Goal: Task Accomplishment & Management: Use online tool/utility

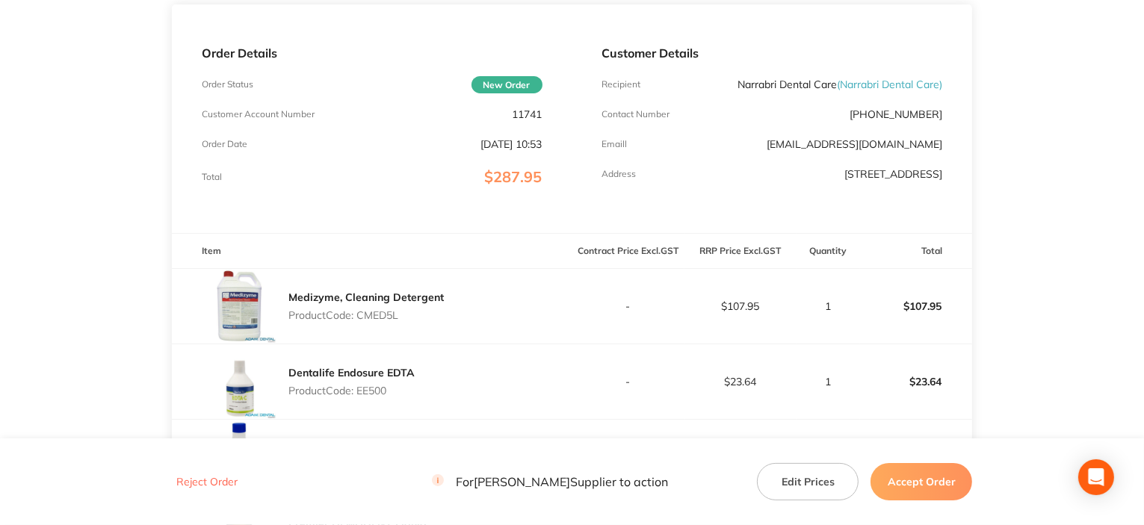
scroll to position [299, 0]
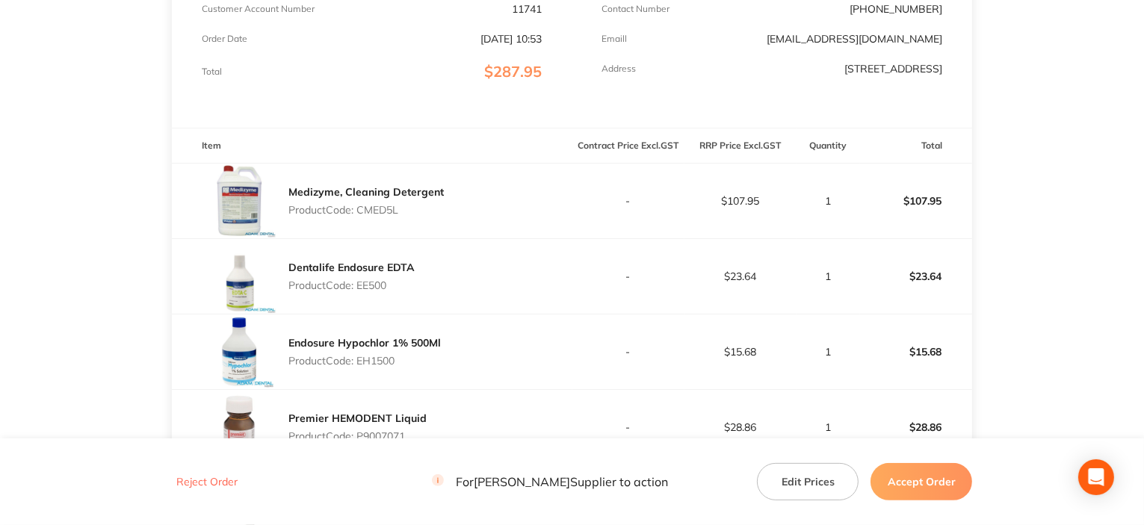
click at [374, 211] on p "Product Code: CMED5L" at bounding box center [365, 210] width 155 height 12
copy p "CMED5L"
click at [369, 279] on p "Product Code: EE500" at bounding box center [351, 285] width 126 height 12
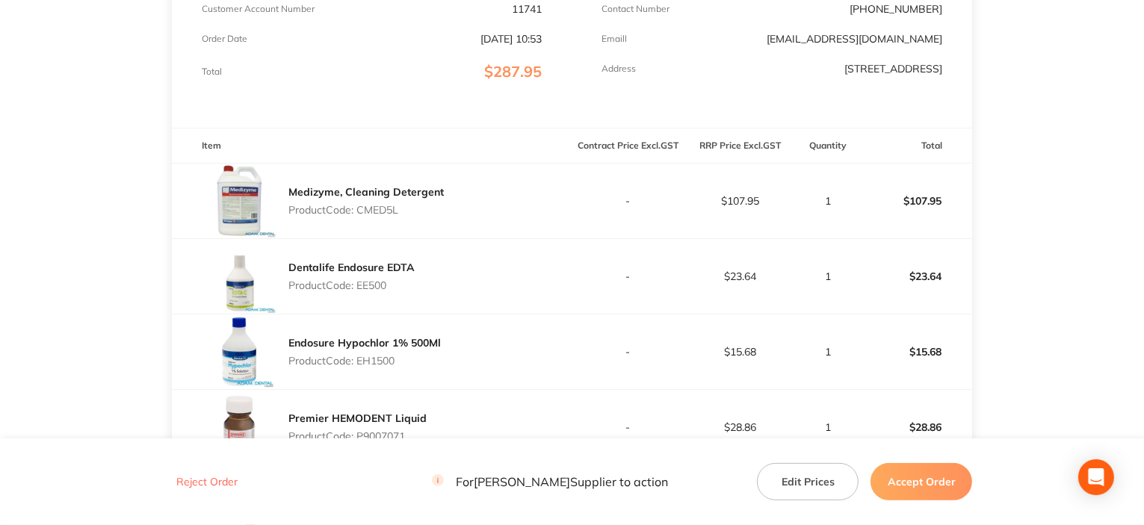
copy p "EE500"
click at [380, 360] on p "Product Code: EH1500" at bounding box center [364, 361] width 152 height 12
copy p "EH1500"
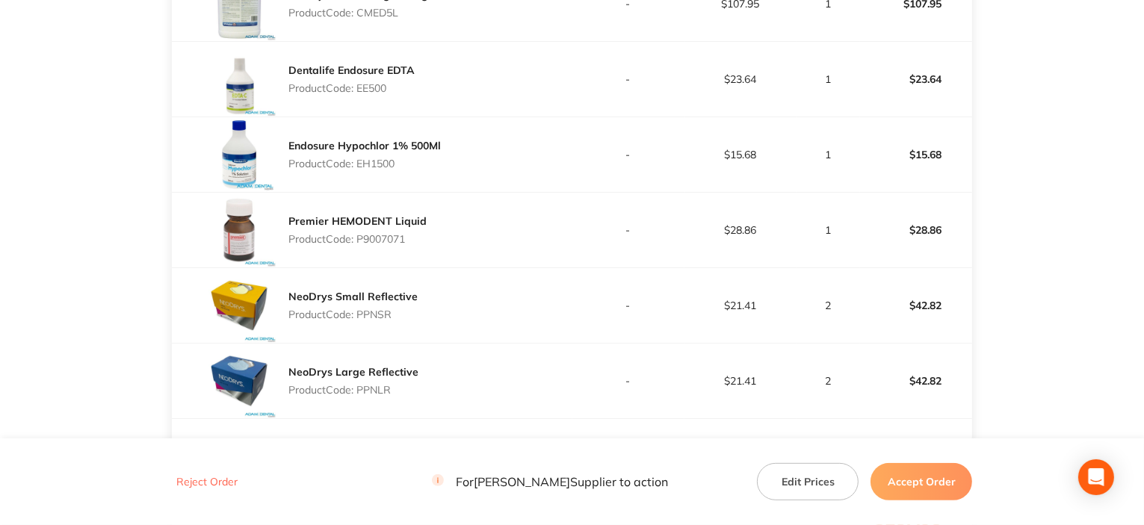
scroll to position [523, 0]
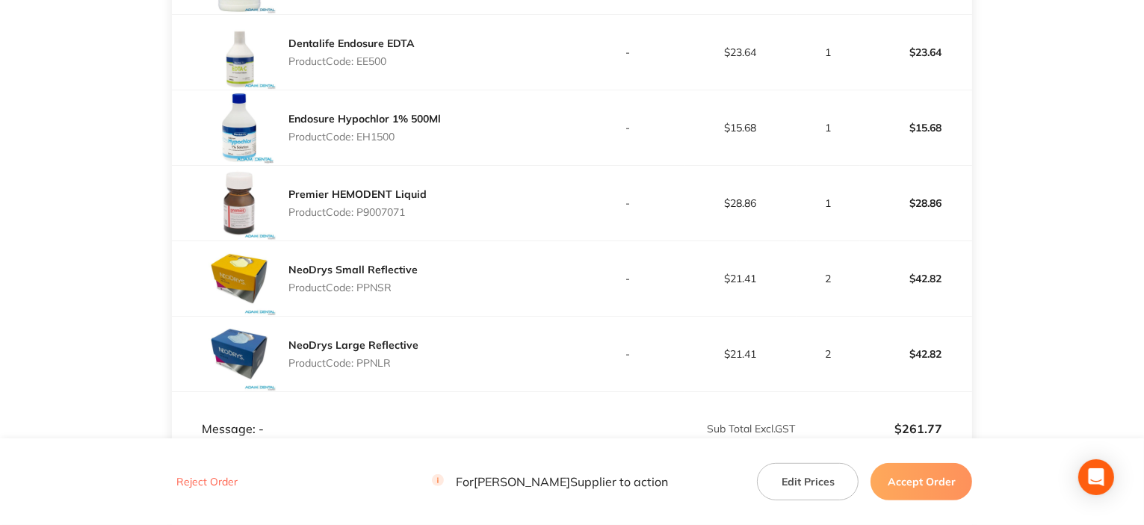
click at [379, 218] on div "Premier HEMODENT Liquid Product Code: P9007071" at bounding box center [357, 203] width 138 height 42
click at [377, 212] on p "Product Code: P9007071" at bounding box center [357, 212] width 138 height 12
copy p "P9007071"
click at [383, 288] on p "Product Code: PPNSR" at bounding box center [352, 288] width 129 height 12
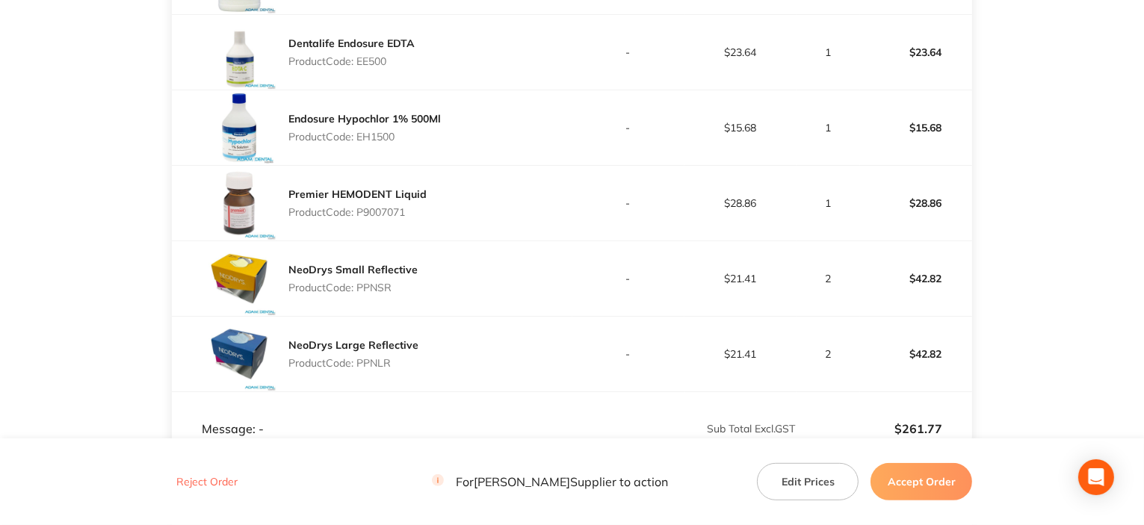
click at [383, 288] on p "Product Code: PPNSR" at bounding box center [352, 288] width 129 height 12
copy p "PPNSR"
click at [365, 359] on p "Product Code: PPNLR" at bounding box center [353, 363] width 130 height 12
copy p "PPNLR"
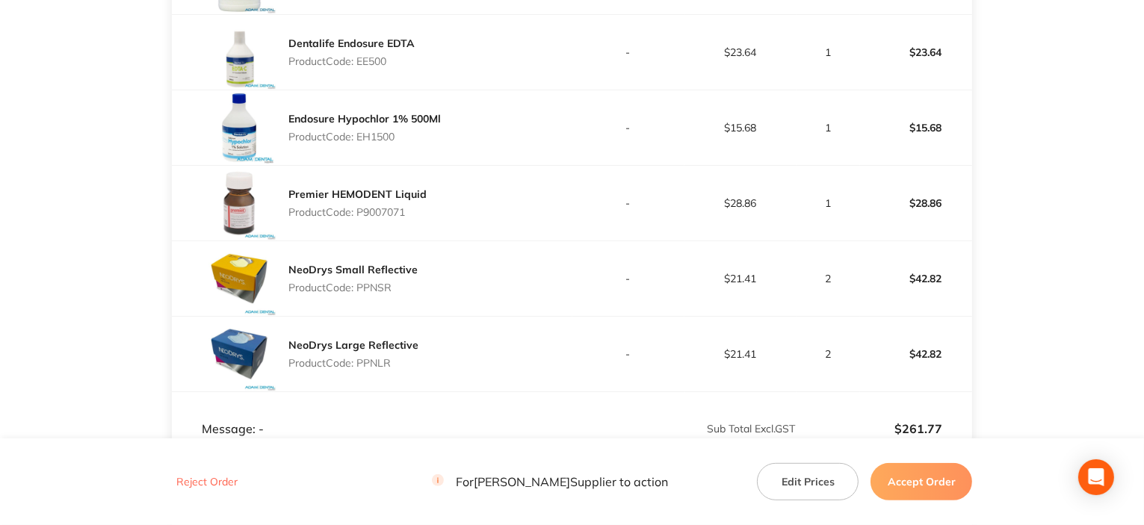
click at [910, 487] on button "Accept Order" at bounding box center [921, 481] width 102 height 37
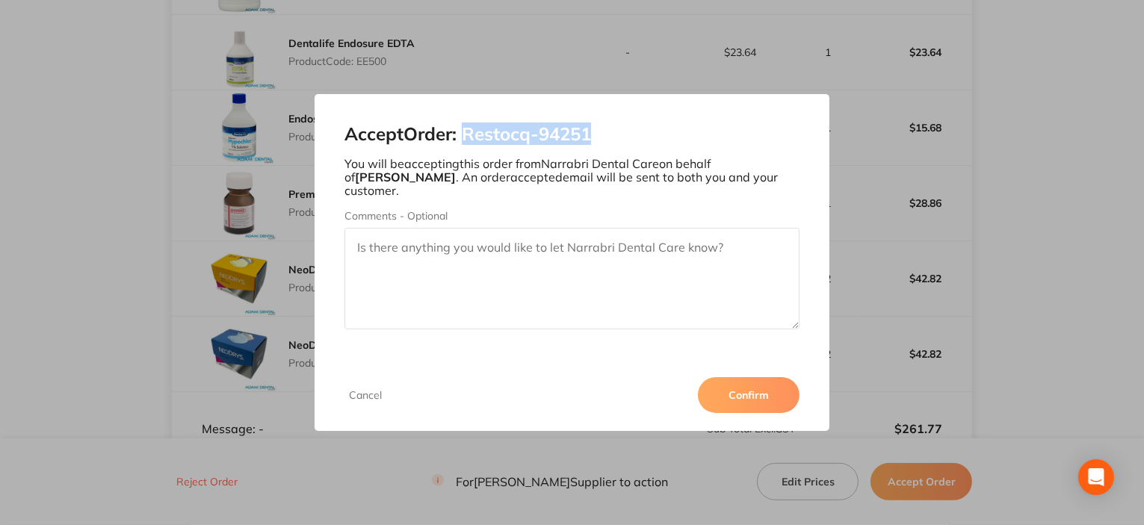
drag, startPoint x: 608, startPoint y: 137, endPoint x: 530, endPoint y: 211, distance: 107.8
click at [471, 140] on h2 "Accept Order: Restocq- 94251" at bounding box center [571, 134] width 455 height 21
copy h2 "Restocq- 94251"
click at [721, 384] on button "Confirm" at bounding box center [749, 395] width 102 height 36
